Goal: Download file/media

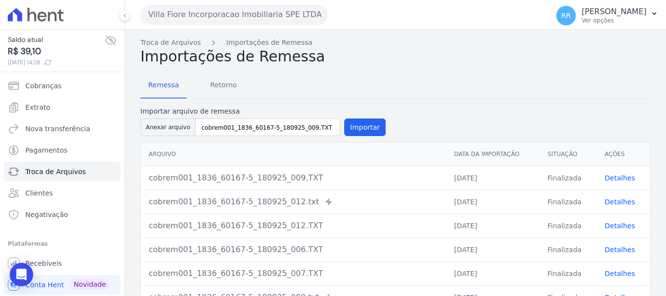
click at [245, 10] on button "Villa Fiore Incorporacao Imobiliaria SPE LTDA" at bounding box center [233, 14] width 187 height 19
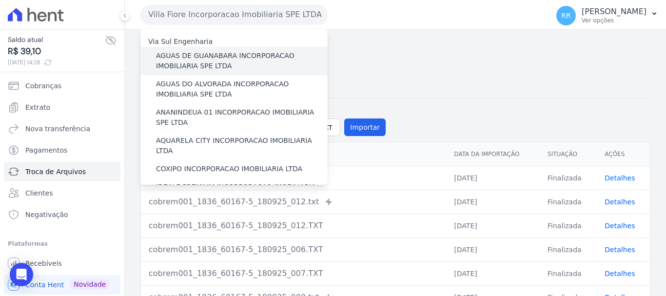
click at [237, 50] on div "AGUAS DE GUANABARA INCORPORACAO IMOBILIARIA SPE LTDA" at bounding box center [233, 61] width 187 height 28
click at [196, 60] on label "AGUAS DE GUANABARA INCORPORACAO IMOBILIARIA SPE LTDA" at bounding box center [242, 61] width 172 height 20
click at [0, 0] on input "AGUAS DE GUANABARA INCORPORACAO IMOBILIARIA SPE LTDA" at bounding box center [0, 0] width 0 height 0
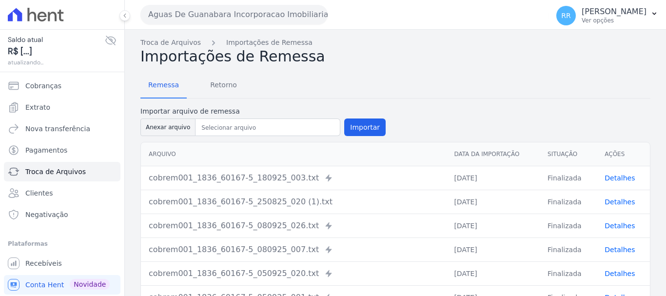
click at [193, 55] on h2 "Importações de Remessa" at bounding box center [395, 57] width 510 height 18
click at [207, 88] on span "Retorno" at bounding box center [223, 84] width 38 height 19
click at [213, 84] on span "Retorno" at bounding box center [223, 84] width 38 height 19
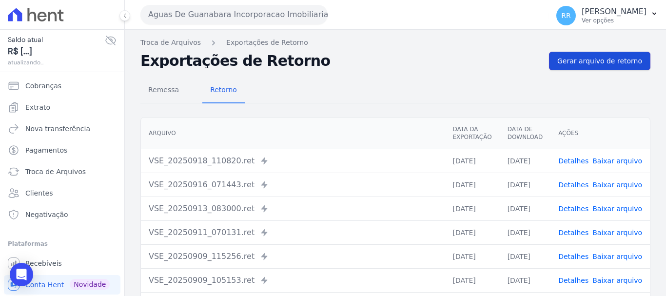
click at [593, 59] on span "Gerar arquivo de retorno" at bounding box center [599, 61] width 85 height 10
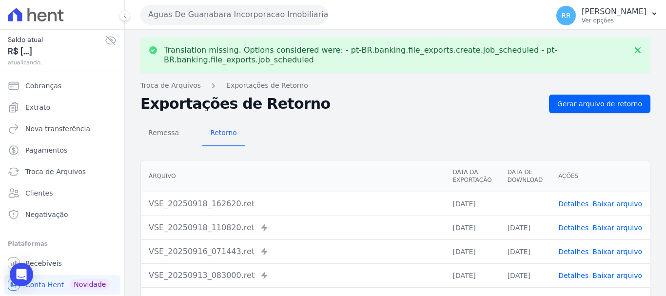
click at [298, 15] on button "Aguas De Guanabara Incorporacao Imobiliaria SPE LTDA" at bounding box center [233, 14] width 187 height 19
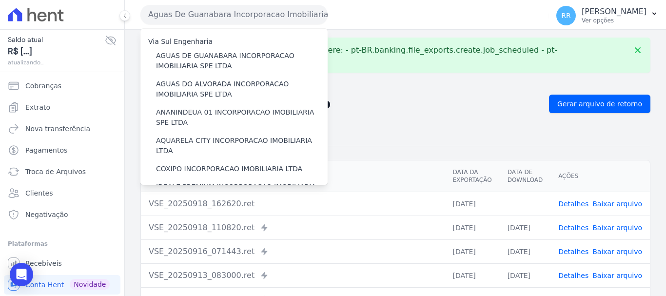
click at [619, 200] on link "Baixar arquivo" at bounding box center [617, 204] width 50 height 8
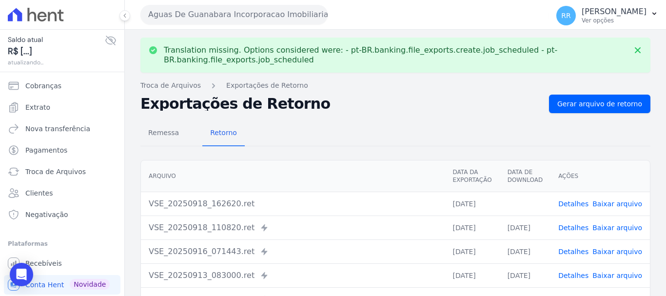
click at [236, 19] on button "Aguas De Guanabara Incorporacao Imobiliaria SPE LTDA" at bounding box center [233, 14] width 187 height 19
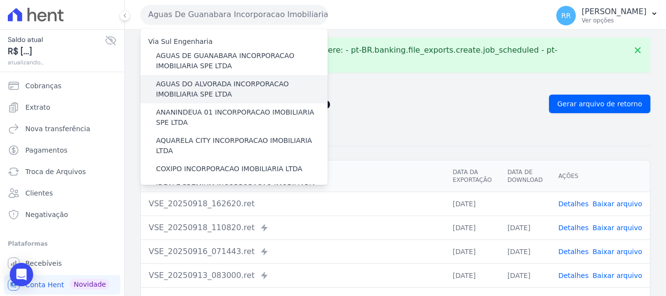
click at [233, 96] on label "AGUAS DO ALVORADA INCORPORACAO IMOBILIARIA SPE LTDA" at bounding box center [242, 89] width 172 height 20
click at [0, 0] on input "AGUAS DO ALVORADA INCORPORACAO IMOBILIARIA SPE LTDA" at bounding box center [0, 0] width 0 height 0
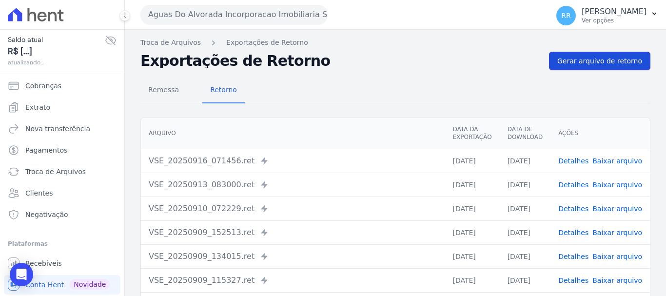
click at [602, 63] on span "Gerar arquivo de retorno" at bounding box center [599, 61] width 85 height 10
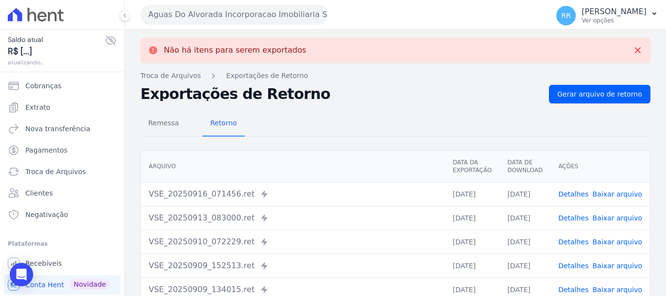
click at [260, 10] on button "Aguas Do Alvorada Incorporacao Imobiliaria SPE LTDA" at bounding box center [233, 14] width 187 height 19
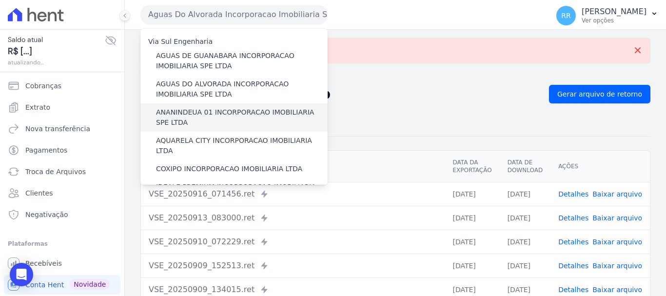
click at [259, 113] on label "ANANINDEUA 01 INCORPORACAO IMOBILIARIA SPE LTDA" at bounding box center [242, 117] width 172 height 20
click at [0, 0] on input "ANANINDEUA 01 INCORPORACAO IMOBILIARIA SPE LTDA" at bounding box center [0, 0] width 0 height 0
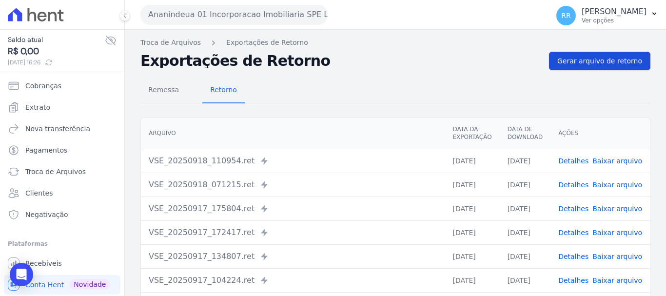
click at [597, 61] on span "Gerar arquivo de retorno" at bounding box center [599, 61] width 85 height 10
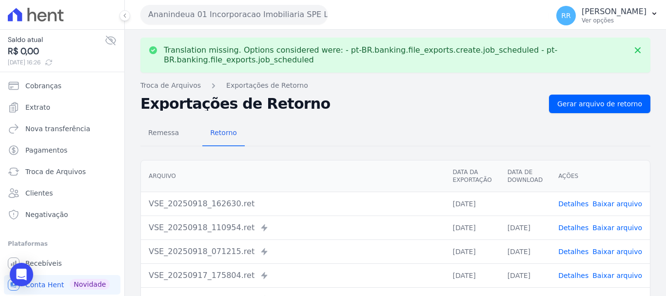
click at [603, 206] on link "Baixar arquivo" at bounding box center [617, 204] width 50 height 8
click at [261, 19] on button "Ananindeua 01 Incorporacao Imobiliaria SPE LTDA" at bounding box center [233, 14] width 187 height 19
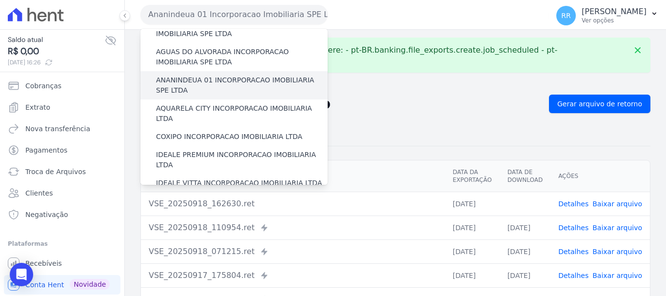
scroll to position [49, 0]
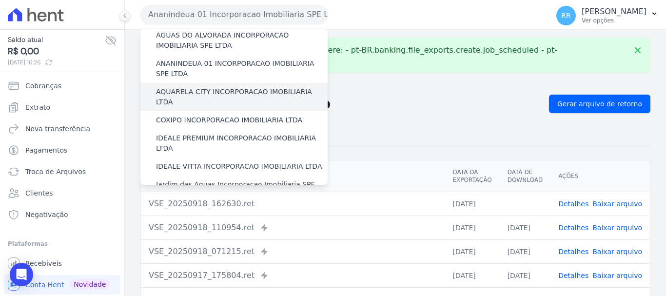
click at [246, 96] on label "AQUARELA CITY INCORPORACAO IMOBILIARIA LTDA" at bounding box center [242, 97] width 172 height 20
click at [0, 0] on input "AQUARELA CITY INCORPORACAO IMOBILIARIA LTDA" at bounding box center [0, 0] width 0 height 0
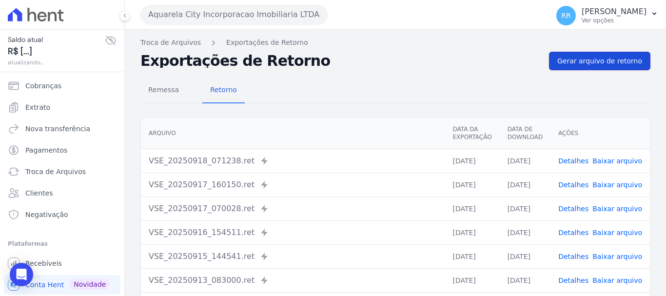
click at [609, 67] on link "Gerar arquivo de retorno" at bounding box center [599, 61] width 101 height 19
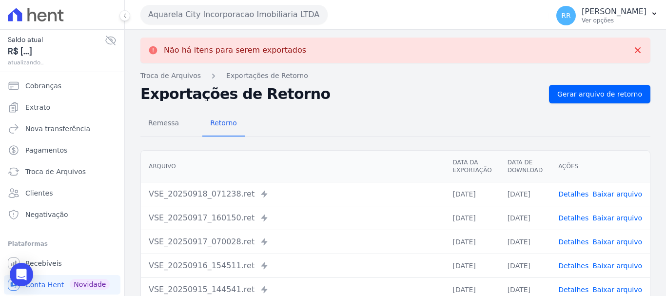
click at [616, 161] on th "Ações" at bounding box center [599, 167] width 99 height 32
click at [613, 196] on link "Baixar arquivo" at bounding box center [617, 194] width 50 height 8
click at [253, 9] on button "Aquarela City Incorporacao Imobiliaria LTDA" at bounding box center [233, 14] width 187 height 19
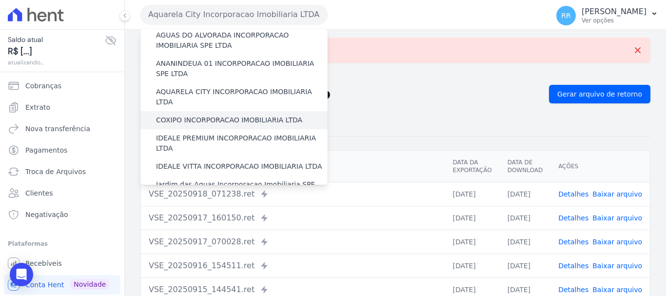
click at [210, 115] on label "COXIPO INCORPORACAO IMOBILIARIA LTDA" at bounding box center [229, 120] width 146 height 10
click at [0, 0] on input "COXIPO INCORPORACAO IMOBILIARIA LTDA" at bounding box center [0, 0] width 0 height 0
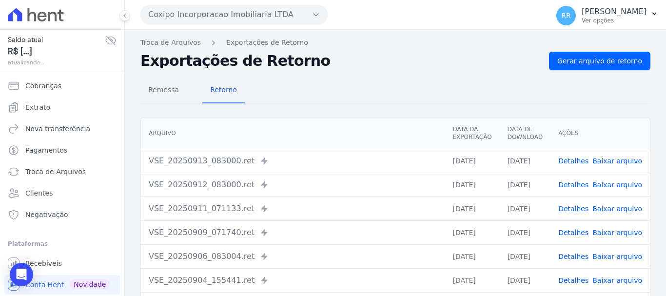
click at [607, 71] on div "Remessa Retorno [GEOGRAPHIC_DATA] Data da Exportação Data de Download Ações VSE…" at bounding box center [395, 246] width 510 height 352
click at [548, 58] on div "Exportações de Retorno Gerar arquivo de retorno" at bounding box center [395, 61] width 510 height 19
click at [598, 70] on div "Troca de Arquivos Exportações de Retorno Exportações de Retorno Gerar arquivo d…" at bounding box center [395, 230] width 541 height 401
click at [601, 61] on span "Gerar arquivo de retorno" at bounding box center [599, 61] width 85 height 10
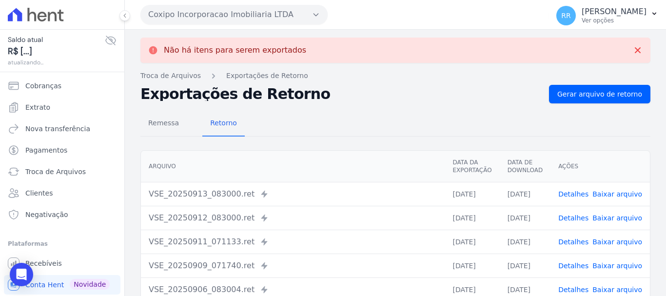
click at [211, 19] on button "Coxipo Incorporacao Imobiliaria LTDA" at bounding box center [233, 14] width 187 height 19
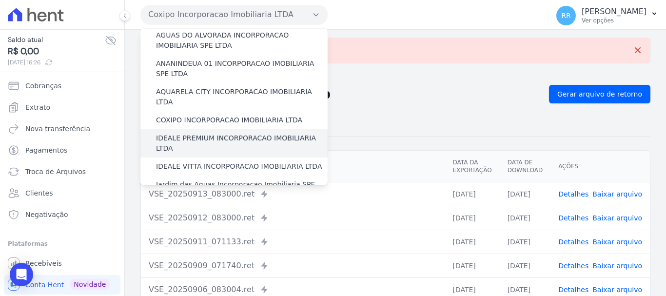
click at [214, 133] on label "IDEALE PREMIUM INCORPORACAO IMOBILIARIA LTDA" at bounding box center [242, 143] width 172 height 20
click at [0, 0] on input "IDEALE PREMIUM INCORPORACAO IMOBILIARIA LTDA" at bounding box center [0, 0] width 0 height 0
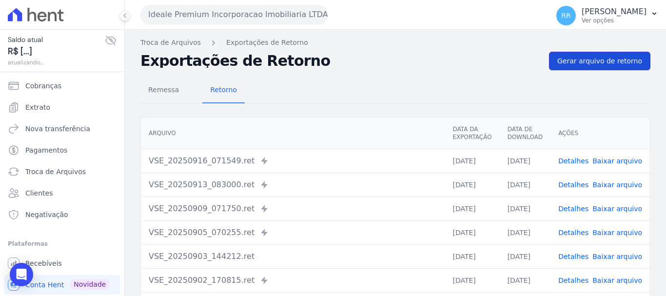
click at [599, 54] on link "Gerar arquivo de retorno" at bounding box center [599, 61] width 101 height 19
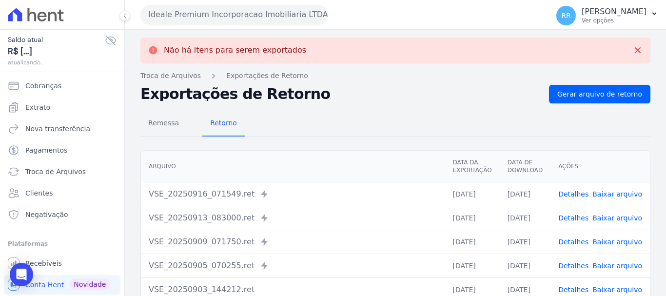
click at [242, 17] on button "Ideale Premium Incorporacao Imobiliaria LTDA" at bounding box center [233, 14] width 187 height 19
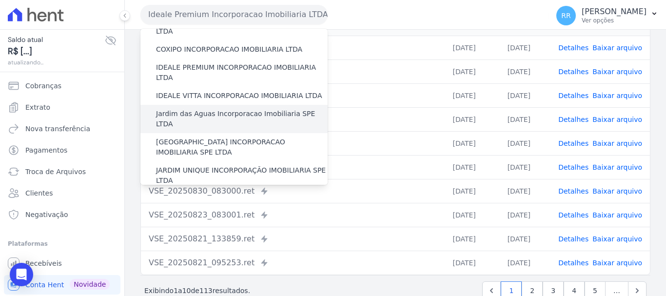
scroll to position [97, 0]
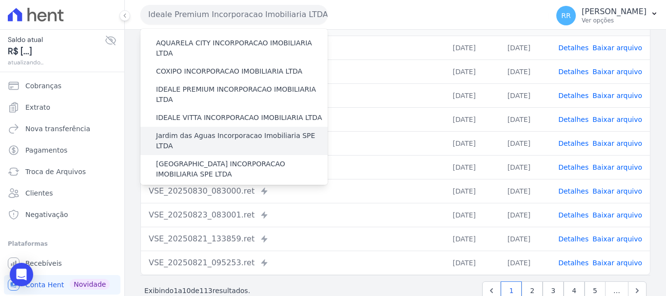
click at [218, 131] on label "Jardim das Aguas Incorporacao Imobiliaria SPE LTDA" at bounding box center [242, 141] width 172 height 20
click at [0, 0] on input "Jardim das Aguas Incorporacao Imobiliaria SPE LTDA" at bounding box center [0, 0] width 0 height 0
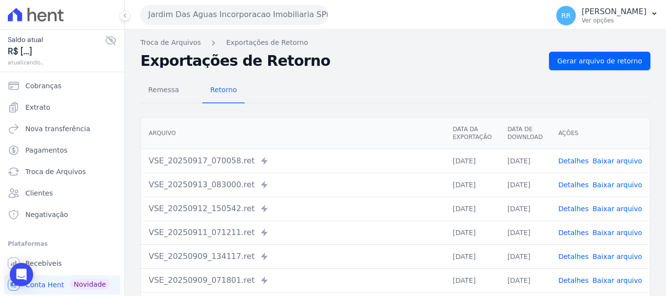
drag, startPoint x: 591, startPoint y: 30, endPoint x: 583, endPoint y: 36, distance: 9.4
click at [590, 32] on div "Jardim Das Aguas Incorporacao Imobiliaria SPE LTDA Via Sul Engenharia AGUAS DE …" at bounding box center [395, 148] width 541 height 296
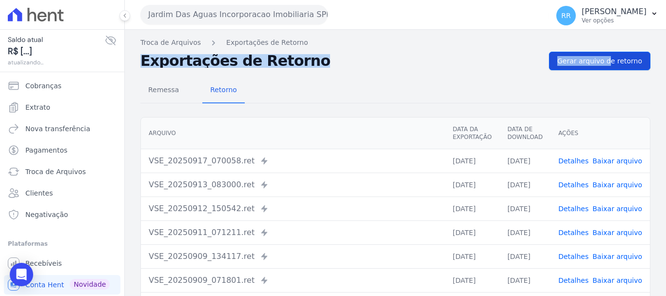
drag, startPoint x: 578, startPoint y: 47, endPoint x: 576, endPoint y: 54, distance: 6.6
click at [577, 53] on div "Troca de Arquivos Exportações de Retorno Exportações de Retorno Gerar arquivo d…" at bounding box center [395, 230] width 541 height 401
click at [569, 60] on span "Gerar arquivo de retorno" at bounding box center [599, 61] width 85 height 10
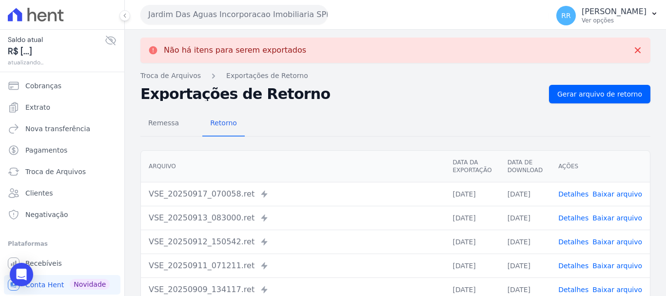
click at [205, 10] on button "Jardim Das Aguas Incorporacao Imobiliaria SPE LTDA" at bounding box center [233, 14] width 187 height 19
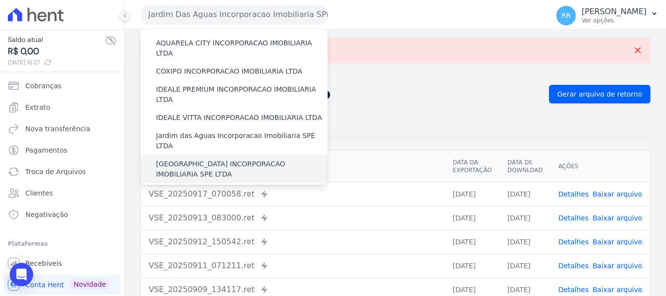
click at [226, 159] on label "[GEOGRAPHIC_DATA] INCORPORACAO IMOBILIARIA SPE LTDA" at bounding box center [242, 169] width 172 height 20
click at [0, 0] on input "[GEOGRAPHIC_DATA] INCORPORACAO IMOBILIARIA SPE LTDA" at bounding box center [0, 0] width 0 height 0
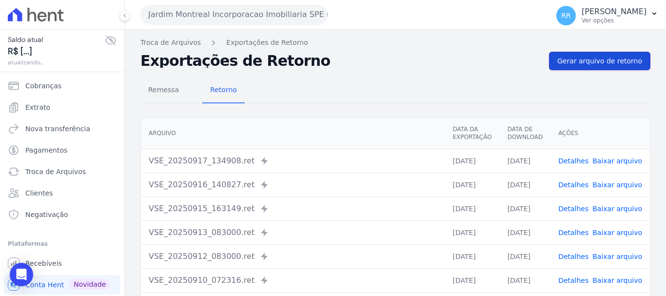
click at [588, 66] on link "Gerar arquivo de retorno" at bounding box center [599, 61] width 101 height 19
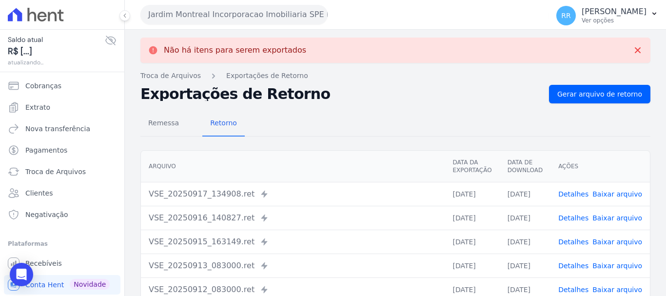
click at [235, 23] on button "Jardim Montreal Incorporacao Imobiliaria SPE LTDA" at bounding box center [233, 14] width 187 height 19
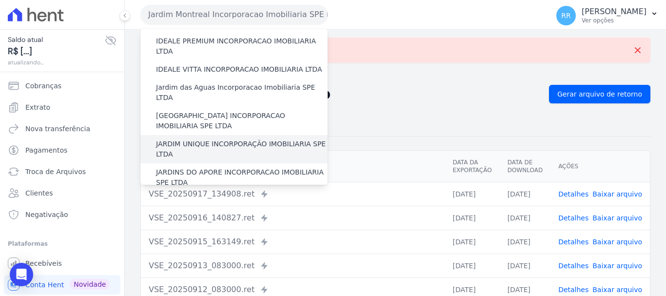
scroll to position [146, 0]
click at [239, 138] on label "JARDIM UNIQUE INCORPORAÇÃO IMOBILIARIA SPE LTDA" at bounding box center [242, 148] width 172 height 20
click at [0, 0] on input "JARDIM UNIQUE INCORPORAÇÃO IMOBILIARIA SPE LTDA" at bounding box center [0, 0] width 0 height 0
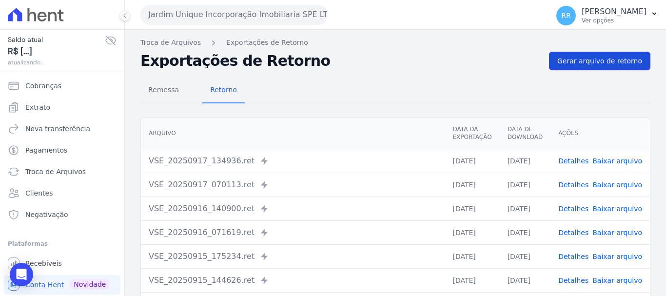
click at [577, 69] on link "Gerar arquivo de retorno" at bounding box center [599, 61] width 101 height 19
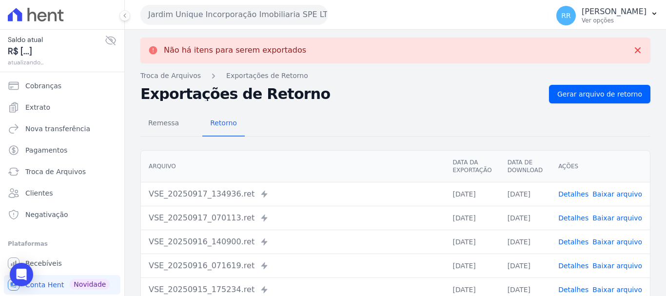
click at [280, 19] on button "Jardim Unique Incorporação Imobiliaria SPE LTDA" at bounding box center [233, 14] width 187 height 19
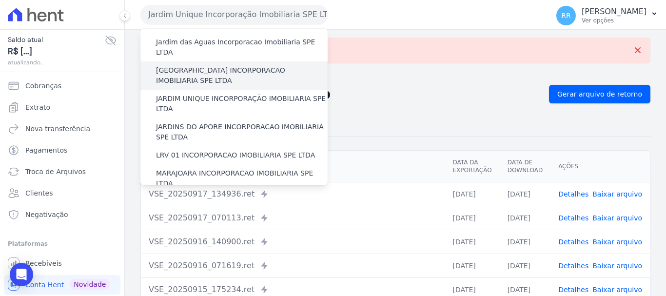
scroll to position [195, 0]
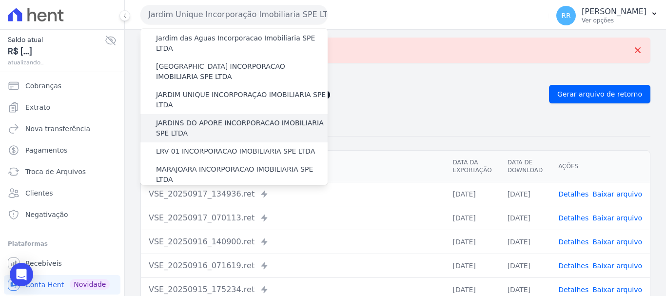
click at [231, 118] on label "JARDINS DO APORE INCORPORACAO IMOBILIARIA SPE LTDA" at bounding box center [242, 128] width 172 height 20
click at [0, 0] on input "JARDINS DO APORE INCORPORACAO IMOBILIARIA SPE LTDA" at bounding box center [0, 0] width 0 height 0
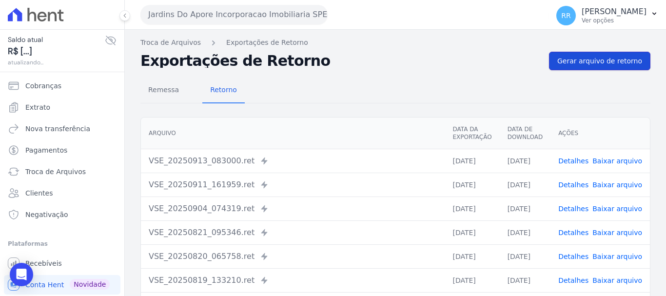
click at [580, 57] on span "Gerar arquivo de retorno" at bounding box center [599, 61] width 85 height 10
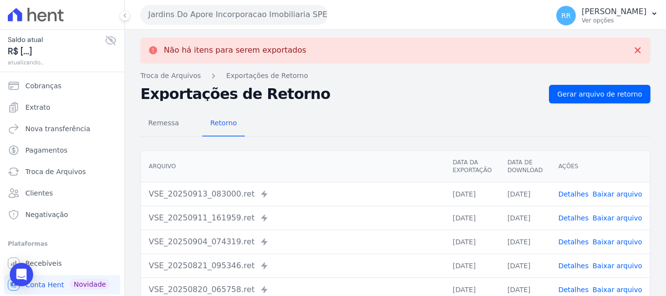
click at [245, 20] on button "Jardins Do Apore Incorporacao Imobiliaria SPE LTDA" at bounding box center [233, 14] width 187 height 19
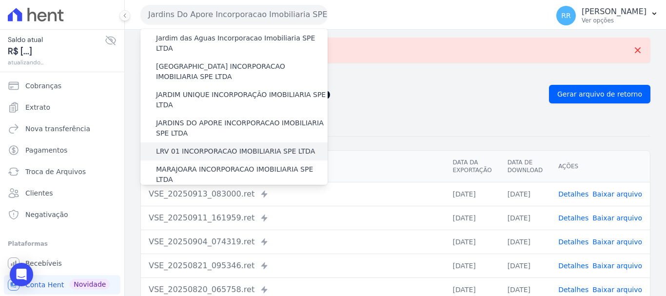
click at [213, 146] on label "LRV 01 INCORPORACAO IMOBILIARIA SPE LTDA" at bounding box center [235, 151] width 159 height 10
click at [0, 0] on input "LRV 01 INCORPORACAO IMOBILIARIA SPE LTDA" at bounding box center [0, 0] width 0 height 0
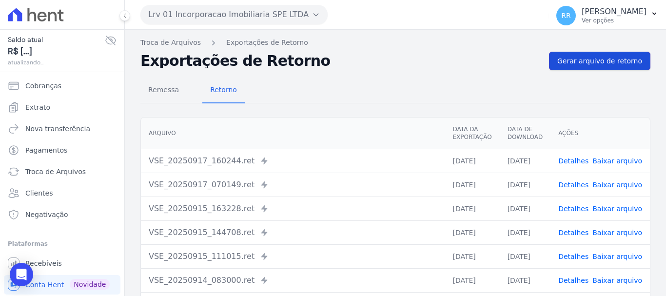
click at [565, 69] on link "Gerar arquivo de retorno" at bounding box center [599, 61] width 101 height 19
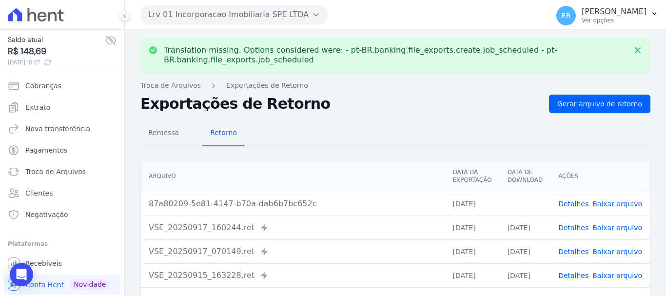
click at [629, 210] on td "Detalhes Baixar arquivo" at bounding box center [599, 203] width 99 height 24
click at [629, 207] on link "Baixar arquivo" at bounding box center [617, 204] width 50 height 8
drag, startPoint x: 277, startPoint y: 15, endPoint x: 273, endPoint y: 22, distance: 8.7
click at [277, 15] on button "Lrv 01 Incorporacao Imobiliaria SPE LTDA" at bounding box center [233, 14] width 187 height 19
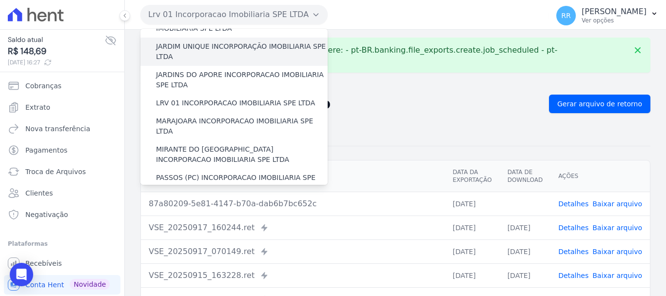
scroll to position [244, 0]
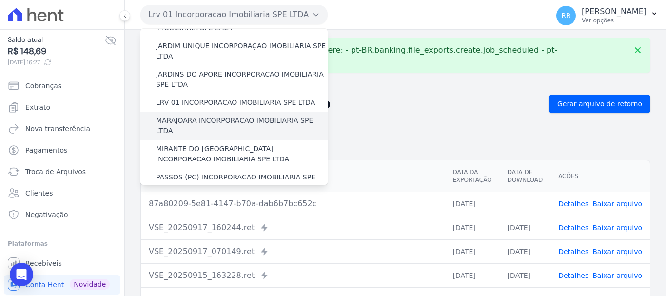
click at [239, 115] on label "MARAJOARA INCORPORACAO IMOBILIARIA SPE LTDA" at bounding box center [242, 125] width 172 height 20
click at [0, 0] on input "MARAJOARA INCORPORACAO IMOBILIARIA SPE LTDA" at bounding box center [0, 0] width 0 height 0
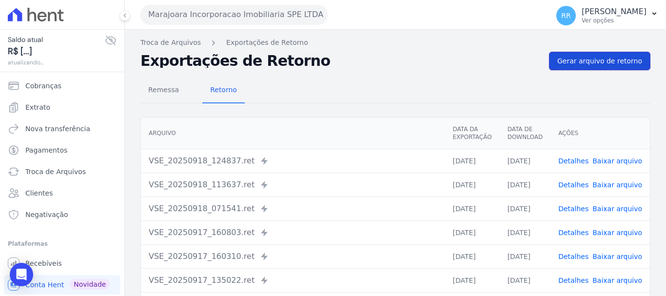
click at [598, 66] on link "Gerar arquivo de retorno" at bounding box center [599, 61] width 101 height 19
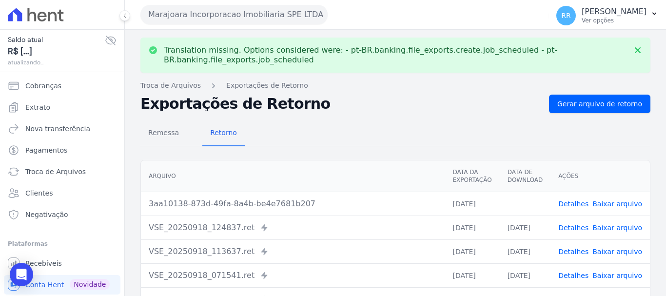
click at [619, 201] on link "Baixar arquivo" at bounding box center [617, 204] width 50 height 8
drag, startPoint x: 264, startPoint y: 13, endPoint x: 243, endPoint y: 39, distance: 33.9
click at [263, 13] on button "Marajoara Incorporacao Imobiliaria SPE LTDA" at bounding box center [233, 14] width 187 height 19
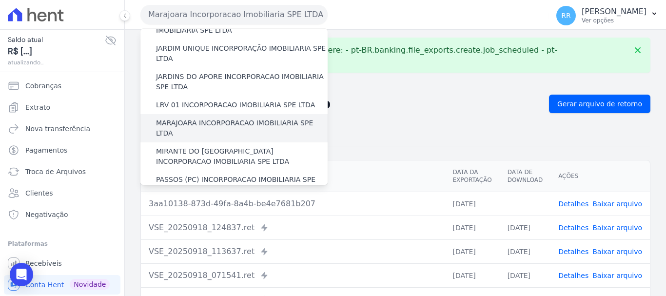
scroll to position [292, 0]
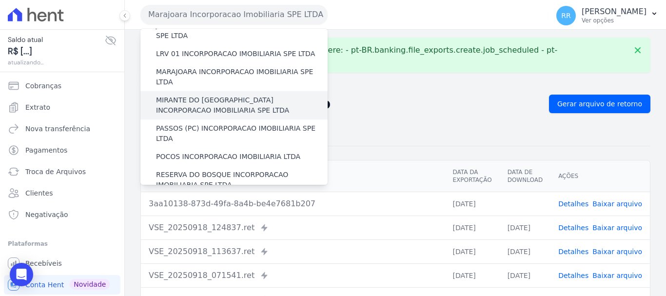
click at [189, 95] on label "MIRANTE DO [GEOGRAPHIC_DATA] INCORPORACAO IMOBILIARIA SPE LTDA" at bounding box center [242, 105] width 172 height 20
click at [0, 0] on input "MIRANTE DO [GEOGRAPHIC_DATA] INCORPORACAO IMOBILIARIA SPE LTDA" at bounding box center [0, 0] width 0 height 0
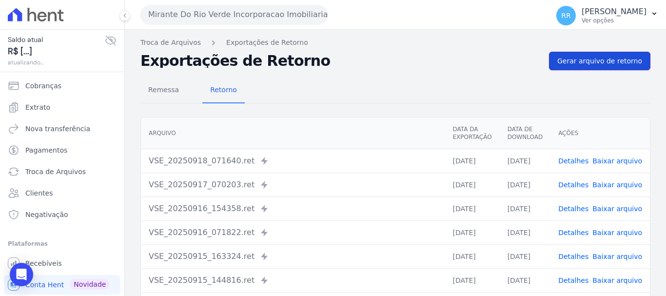
click at [608, 67] on link "Gerar arquivo de retorno" at bounding box center [599, 61] width 101 height 19
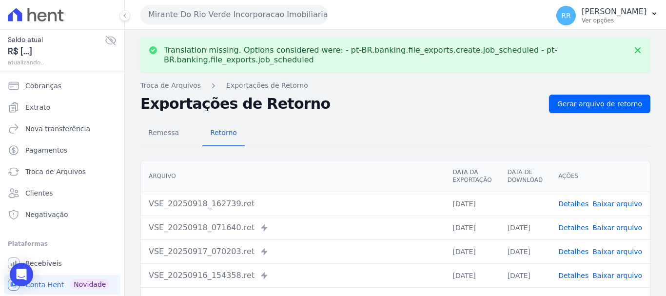
click at [625, 204] on link "Baixar arquivo" at bounding box center [617, 204] width 50 height 8
click at [257, 13] on button "Mirante Do Rio Verde Incorporacao Imobiliaria SPE LTDA" at bounding box center [233, 14] width 187 height 19
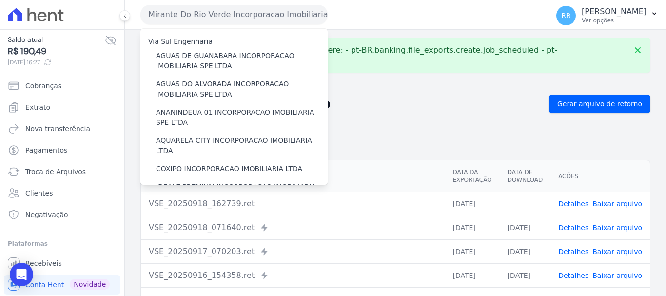
scroll to position [244, 0]
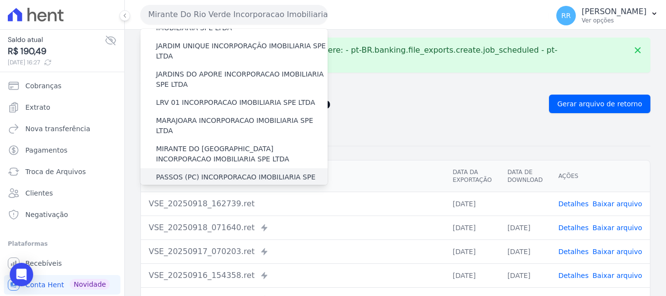
click at [194, 172] on label "PASSOS (PC) INCORPORACAO IMOBILIARIA SPE LTDA" at bounding box center [242, 182] width 172 height 20
click at [0, 0] on input "PASSOS (PC) INCORPORACAO IMOBILIARIA SPE LTDA" at bounding box center [0, 0] width 0 height 0
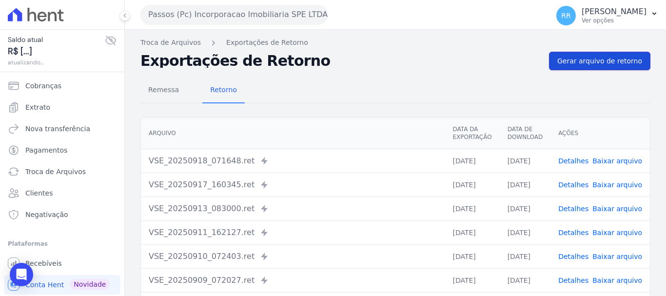
drag, startPoint x: 593, startPoint y: 65, endPoint x: 333, endPoint y: 5, distance: 267.0
click at [593, 64] on span "Gerar arquivo de retorno" at bounding box center [599, 61] width 85 height 10
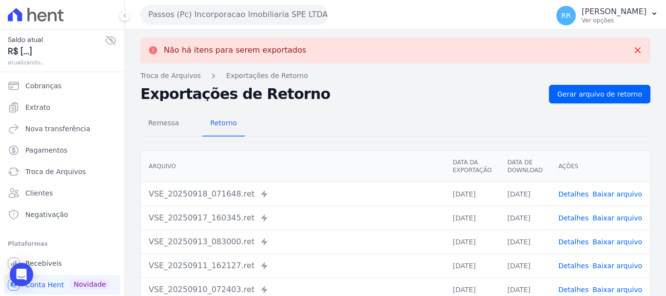
click at [249, 16] on button "Passos (Pc) Incorporacao Imobiliaria SPE LTDA" at bounding box center [233, 14] width 187 height 19
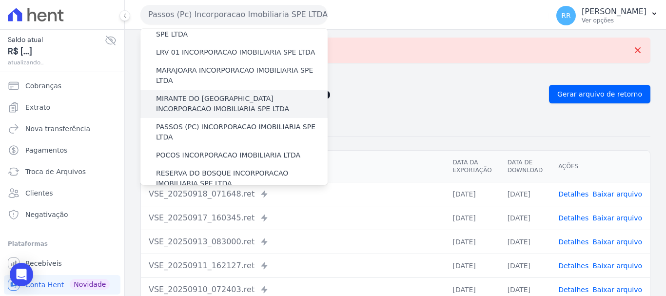
scroll to position [341, 0]
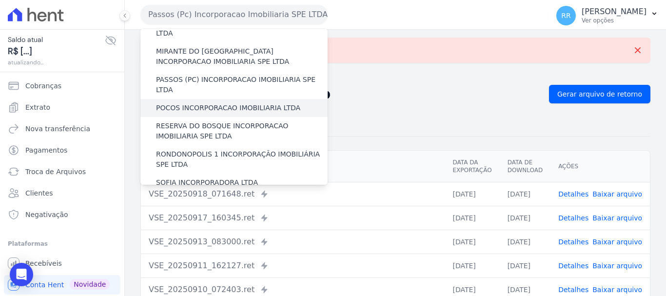
click at [197, 103] on label "POCOS INCORPORACAO IMOBILIARIA LTDA" at bounding box center [228, 108] width 144 height 10
click at [0, 0] on input "POCOS INCORPORACAO IMOBILIARIA LTDA" at bounding box center [0, 0] width 0 height 0
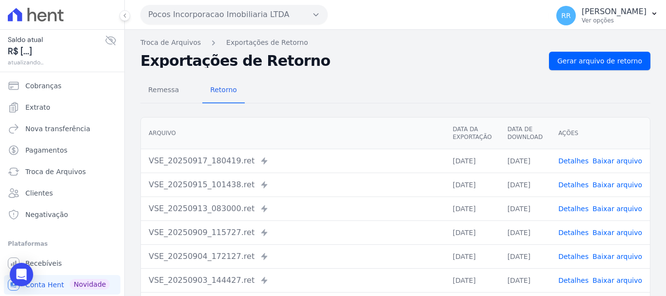
click at [585, 74] on div "Remessa Retorno [GEOGRAPHIC_DATA] Data da Exportação Data de Download Ações VSE…" at bounding box center [395, 246] width 510 height 352
click at [589, 65] on span "Gerar arquivo de retorno" at bounding box center [599, 61] width 85 height 10
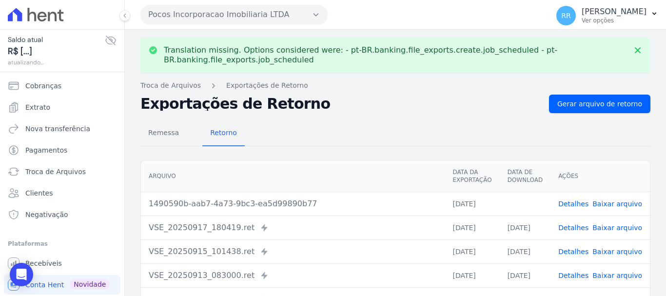
click at [203, 14] on button "Pocos Incorporacao Imobiliaria LTDA" at bounding box center [233, 14] width 187 height 19
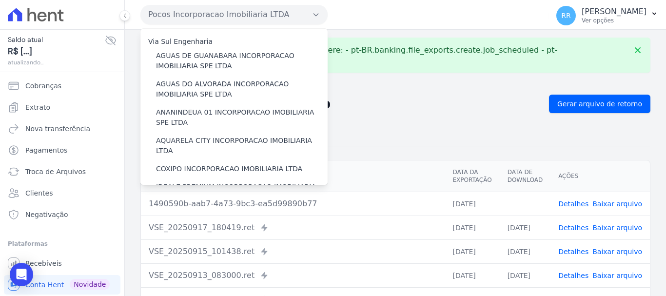
click at [619, 208] on span "Baixar arquivo" at bounding box center [617, 204] width 50 height 10
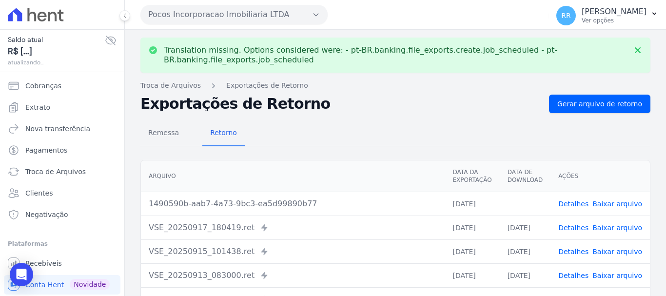
click at [619, 203] on link "Baixar arquivo" at bounding box center [617, 204] width 50 height 8
click at [235, 19] on button "Pocos Incorporacao Imobiliaria LTDA" at bounding box center [233, 14] width 187 height 19
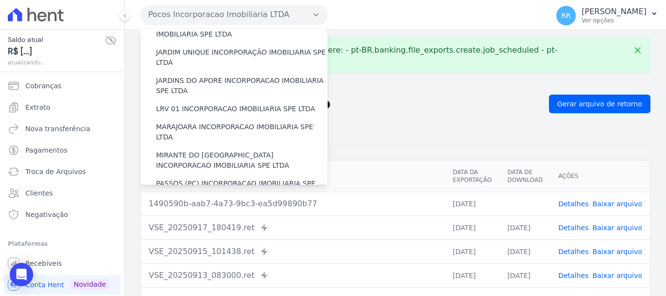
scroll to position [292, 0]
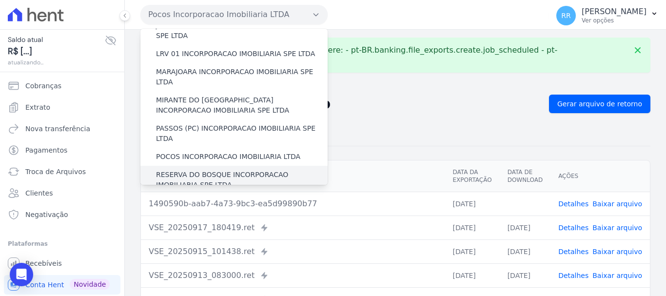
click at [205, 170] on label "RESERVA DO BOSQUE INCORPORACAO IMOBILIARIA SPE LTDA" at bounding box center [242, 180] width 172 height 20
click at [0, 0] on input "RESERVA DO BOSQUE INCORPORACAO IMOBILIARIA SPE LTDA" at bounding box center [0, 0] width 0 height 0
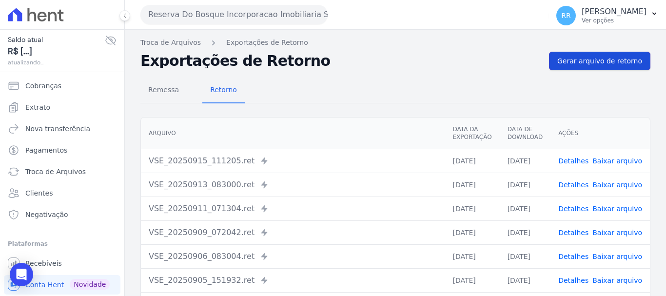
click at [603, 57] on span "Gerar arquivo de retorno" at bounding box center [599, 61] width 85 height 10
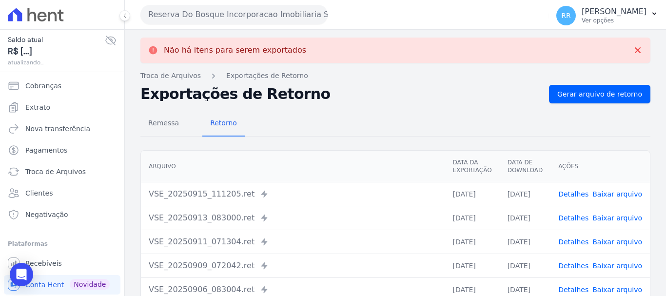
click at [255, 16] on button "Reserva Do Bosque Incorporacao Imobiliaria SPE LTDA" at bounding box center [233, 14] width 187 height 19
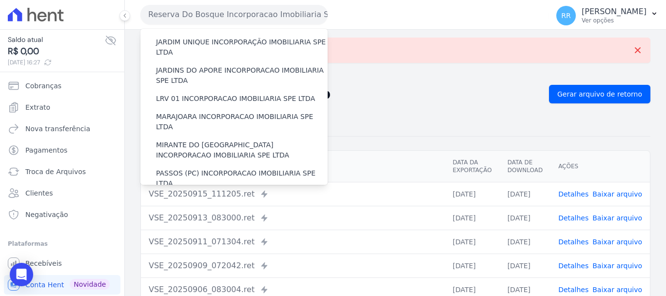
scroll to position [341, 0]
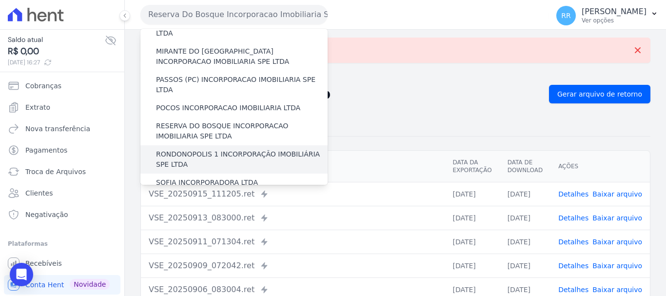
click at [226, 149] on label "RONDONOPOLIS 1 INCORPORAÇÃO IMOBILIÁRIA SPE LTDA" at bounding box center [242, 159] width 172 height 20
click at [0, 0] on input "RONDONOPOLIS 1 INCORPORAÇÃO IMOBILIÁRIA SPE LTDA" at bounding box center [0, 0] width 0 height 0
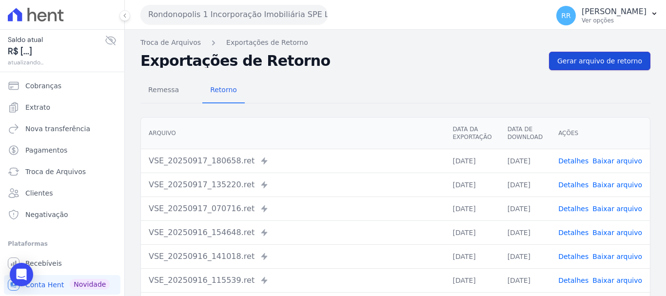
click at [587, 69] on link "Gerar arquivo de retorno" at bounding box center [599, 61] width 101 height 19
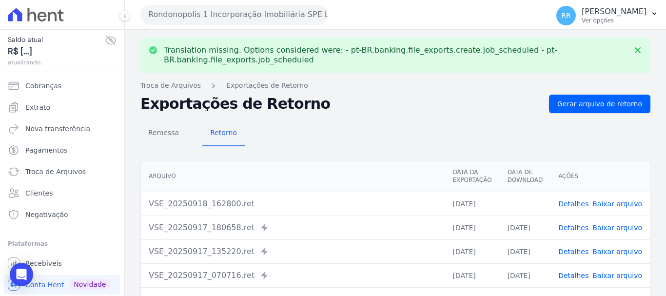
click at [611, 204] on link "Baixar arquivo" at bounding box center [617, 204] width 50 height 8
click at [230, 12] on button "Rondonopolis 1 Incorporação Imobiliária SPE LTDA" at bounding box center [233, 14] width 187 height 19
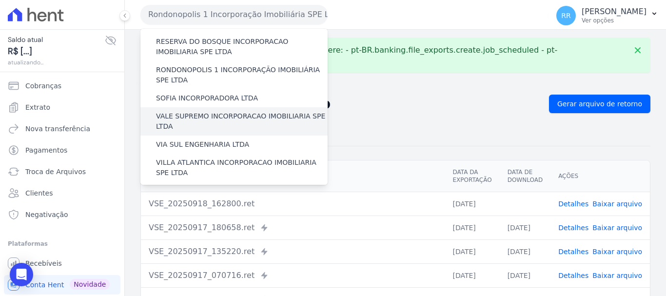
scroll to position [377, 0]
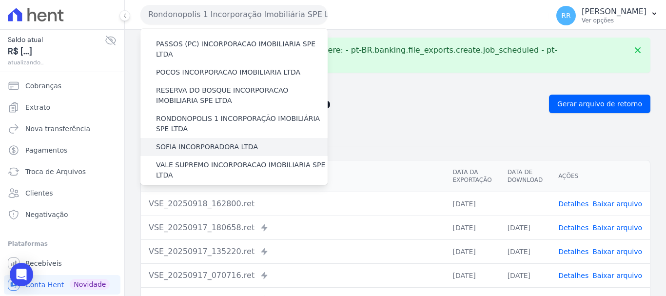
click at [194, 142] on label "SOFIA INCORPORADORA LTDA" at bounding box center [207, 147] width 102 height 10
click at [0, 0] on input "SOFIA INCORPORADORA LTDA" at bounding box center [0, 0] width 0 height 0
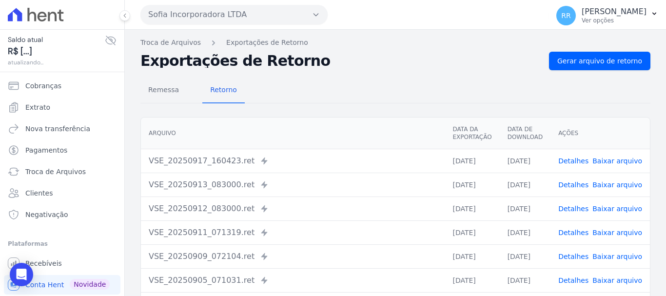
click at [583, 72] on div "Remessa Retorno [GEOGRAPHIC_DATA] Data da Exportação Data de Download Ações VSE…" at bounding box center [395, 246] width 510 height 352
click at [586, 63] on span "Gerar arquivo de retorno" at bounding box center [599, 61] width 85 height 10
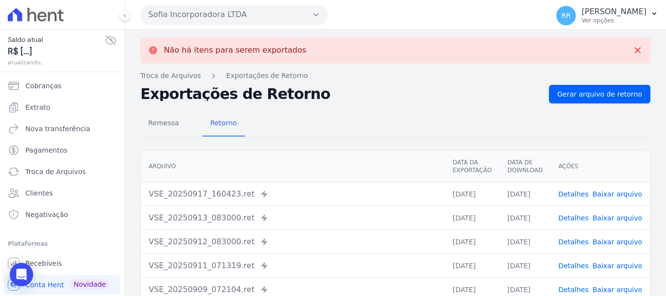
click at [193, 12] on button "Sofia Incorporadora LTDA" at bounding box center [233, 14] width 187 height 19
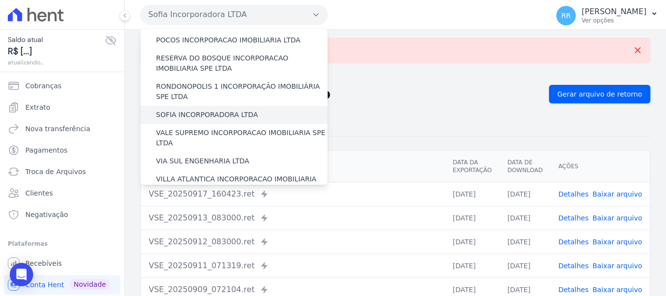
scroll to position [425, 0]
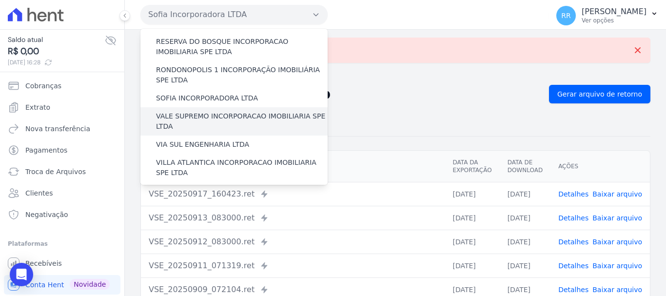
click at [217, 111] on label "VALE SUPREMO INCORPORACAO IMOBILIARIA SPE LTDA" at bounding box center [242, 121] width 172 height 20
click at [0, 0] on input "VALE SUPREMO INCORPORACAO IMOBILIARIA SPE LTDA" at bounding box center [0, 0] width 0 height 0
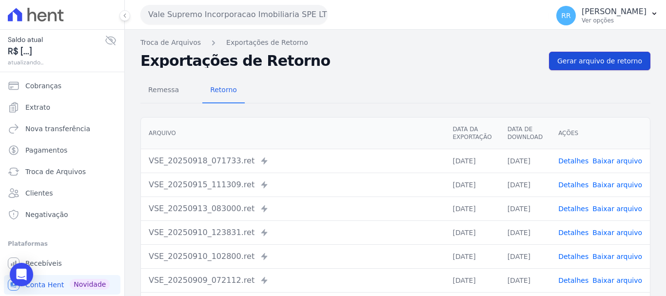
click at [564, 66] on link "Gerar arquivo de retorno" at bounding box center [599, 61] width 101 height 19
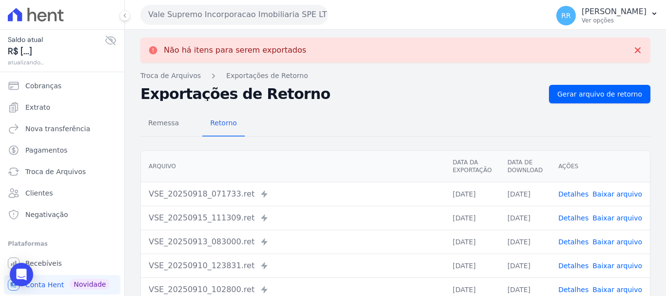
click at [244, 18] on button "Vale Supremo Incorporacao Imobiliaria SPE LTDA" at bounding box center [233, 14] width 187 height 19
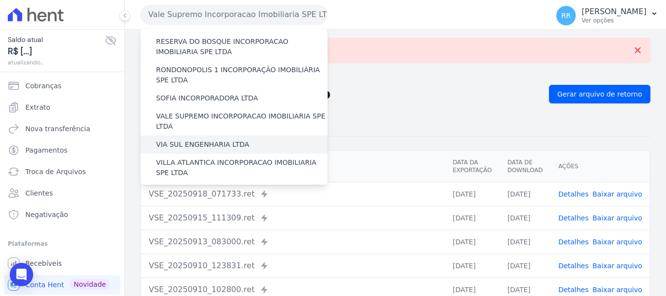
click at [212, 139] on label "VIA SUL ENGENHARIA LTDA" at bounding box center [202, 144] width 93 height 10
click at [0, 0] on input "VIA SUL ENGENHARIA LTDA" at bounding box center [0, 0] width 0 height 0
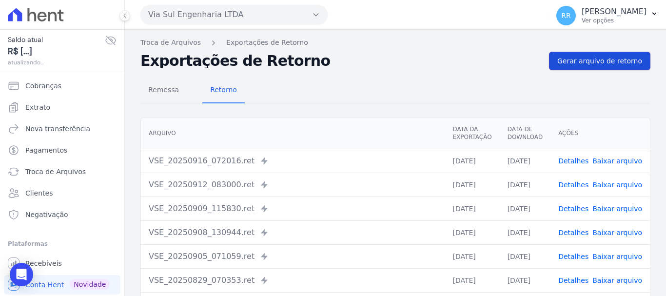
drag, startPoint x: 583, startPoint y: 68, endPoint x: 452, endPoint y: 54, distance: 131.8
click at [583, 68] on link "Gerar arquivo de retorno" at bounding box center [599, 61] width 101 height 19
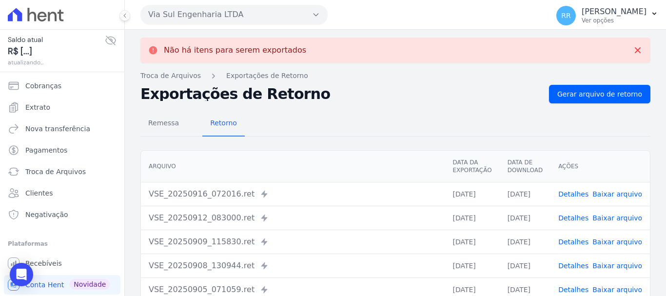
click at [241, 13] on button "Via Sul Engenharia LTDA" at bounding box center [233, 14] width 187 height 19
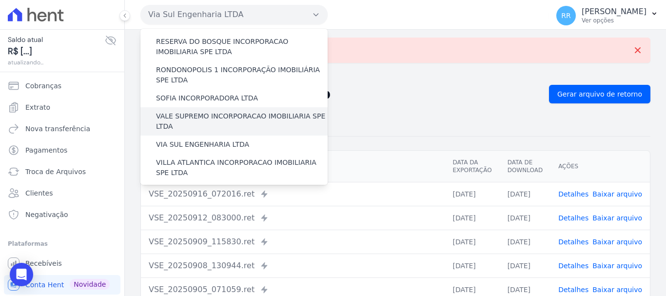
click at [241, 111] on label "VALE SUPREMO INCORPORACAO IMOBILIARIA SPE LTDA" at bounding box center [242, 121] width 172 height 20
click at [0, 0] on input "VALE SUPREMO INCORPORACAO IMOBILIARIA SPE LTDA" at bounding box center [0, 0] width 0 height 0
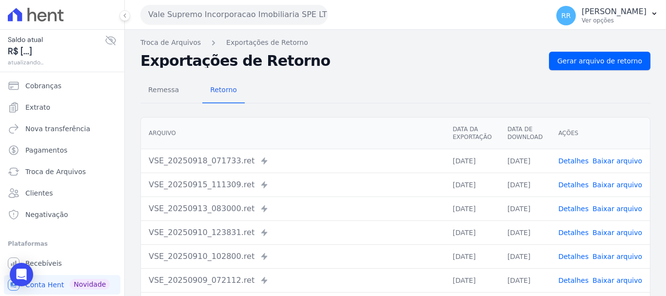
drag, startPoint x: 241, startPoint y: 67, endPoint x: 219, endPoint y: 110, distance: 48.4
click at [220, 17] on button "Vale Supremo Incorporacao Imobiliaria SPE LTDA" at bounding box center [233, 14] width 187 height 19
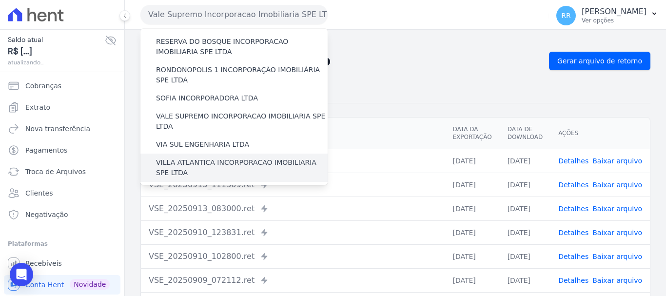
click at [234, 157] on label "VILLA ATLANTICA INCORPORACAO IMOBILIARIA SPE LTDA" at bounding box center [242, 167] width 172 height 20
click at [0, 0] on input "VILLA ATLANTICA INCORPORACAO IMOBILIARIA SPE LTDA" at bounding box center [0, 0] width 0 height 0
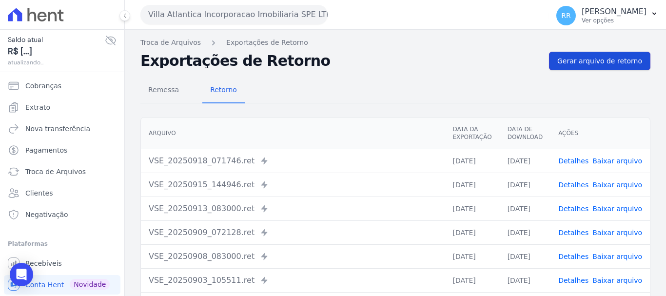
click at [578, 55] on link "Gerar arquivo de retorno" at bounding box center [599, 61] width 101 height 19
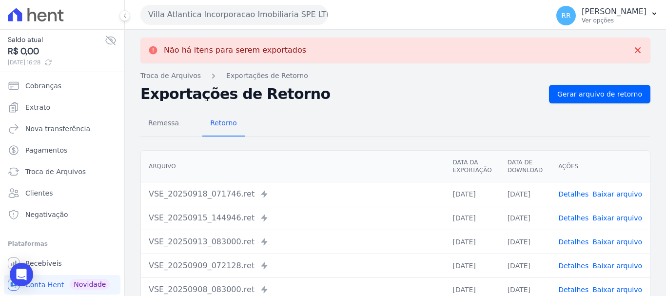
click at [270, 9] on button "Villa Atlantica Incorporacao Imobiliaria SPE LTDA" at bounding box center [233, 14] width 187 height 19
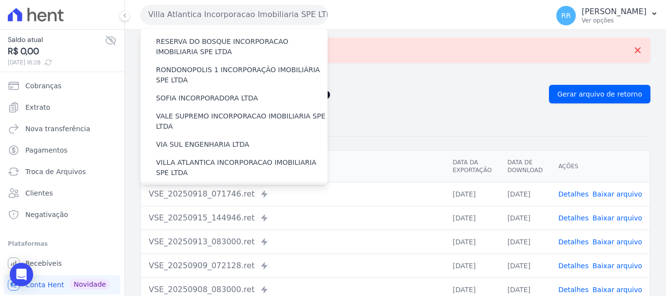
click at [203, 186] on label "[GEOGRAPHIC_DATA] INCORPORACAO IMOBILIARIA SPE LTDA" at bounding box center [242, 196] width 172 height 20
click at [0, 0] on input "[GEOGRAPHIC_DATA] INCORPORACAO IMOBILIARIA SPE LTDA" at bounding box center [0, 0] width 0 height 0
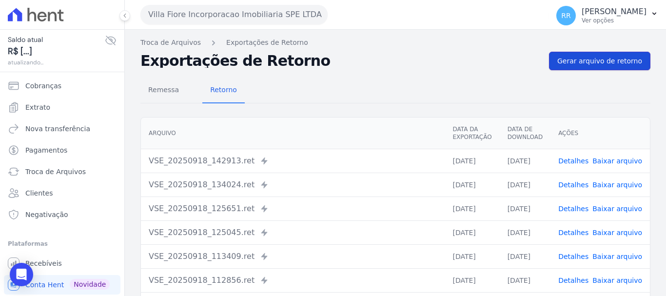
click at [578, 56] on span "Gerar arquivo de retorno" at bounding box center [599, 61] width 85 height 10
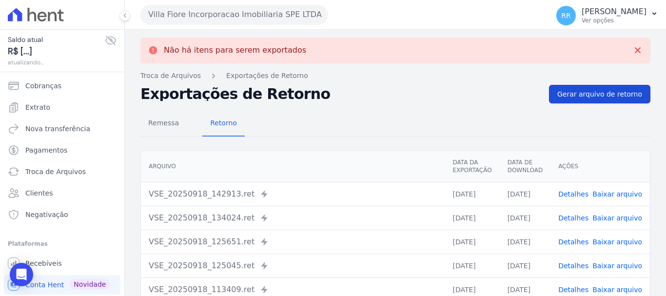
click at [575, 93] on span "Gerar arquivo de retorno" at bounding box center [599, 94] width 85 height 10
click at [252, 19] on button "Villa Fiore Incorporacao Imobiliaria SPE LTDA" at bounding box center [233, 14] width 187 height 19
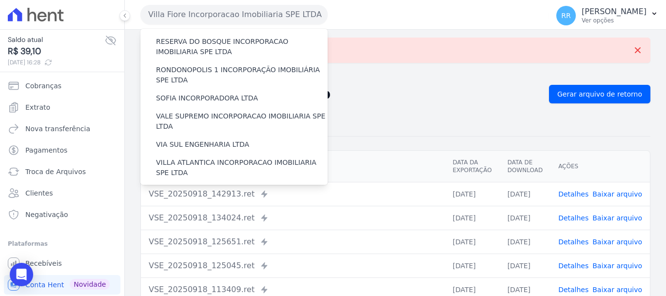
click at [187, 214] on label "VILLA TROPICAL INCORPORAÇÃO IMOBILIÁRIA SPE LTDA" at bounding box center [242, 224] width 172 height 20
click at [0, 0] on input "VILLA TROPICAL INCORPORAÇÃO IMOBILIÁRIA SPE LTDA" at bounding box center [0, 0] width 0 height 0
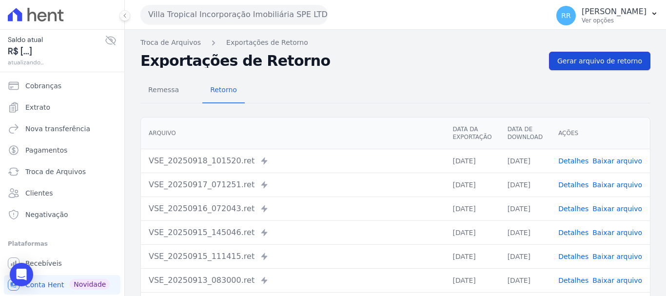
drag, startPoint x: 603, startPoint y: 65, endPoint x: 550, endPoint y: 61, distance: 53.3
click at [601, 64] on span "Gerar arquivo de retorno" at bounding box center [599, 61] width 85 height 10
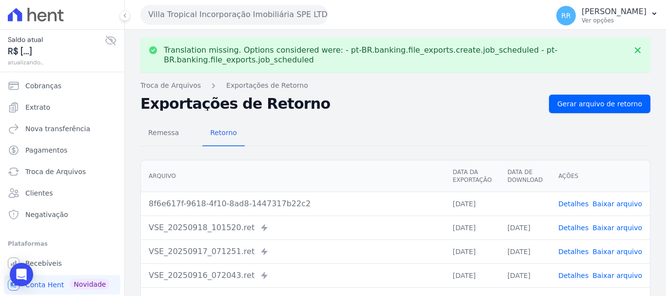
drag, startPoint x: 620, startPoint y: 204, endPoint x: 273, endPoint y: 102, distance: 361.6
click at [619, 204] on link "Baixar arquivo" at bounding box center [617, 204] width 50 height 8
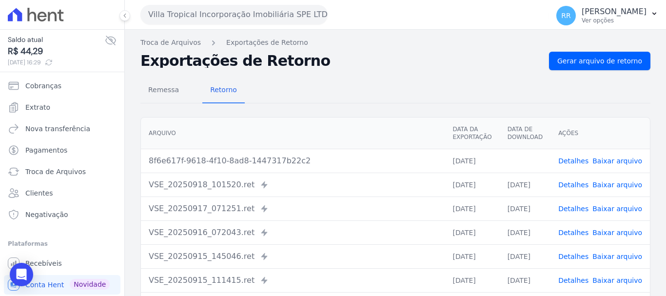
drag, startPoint x: 282, startPoint y: 155, endPoint x: 412, endPoint y: 154, distance: 130.1
click at [282, 155] on div "8f6e617f-9618-4f10-8ad8-1447317b22c2" at bounding box center [293, 161] width 288 height 12
click at [621, 160] on link "Baixar arquivo" at bounding box center [617, 161] width 50 height 8
click at [387, 121] on th "Arquivo" at bounding box center [293, 133] width 304 height 32
